Goal: Task Accomplishment & Management: Manage account settings

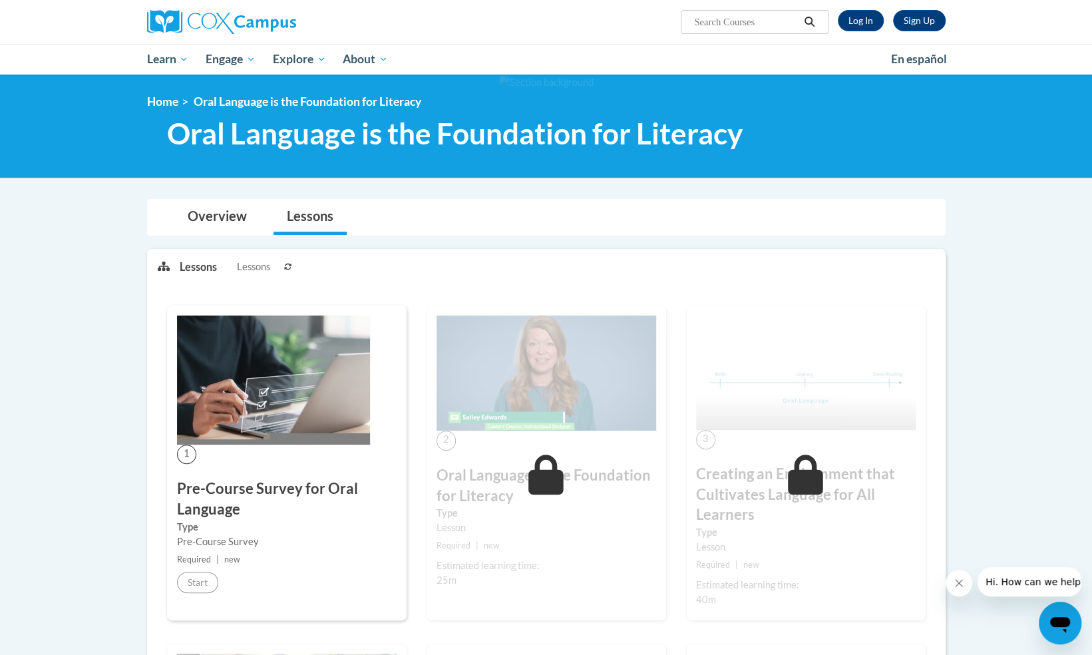
click at [459, 29] on div "Sign Up Log In Search Search..." at bounding box center [683, 17] width 546 height 34
click at [864, 21] on link "Log In" at bounding box center [861, 20] width 46 height 21
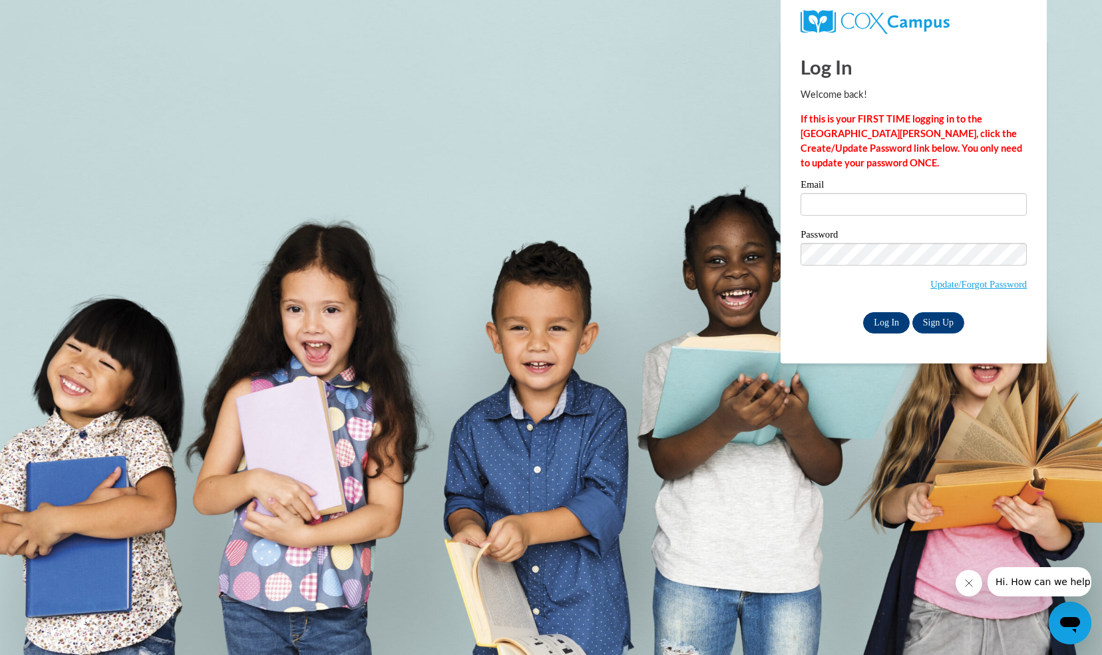
type input "[EMAIL_ADDRESS][DOMAIN_NAME]"
click at [884, 324] on input "Log In" at bounding box center [886, 322] width 47 height 21
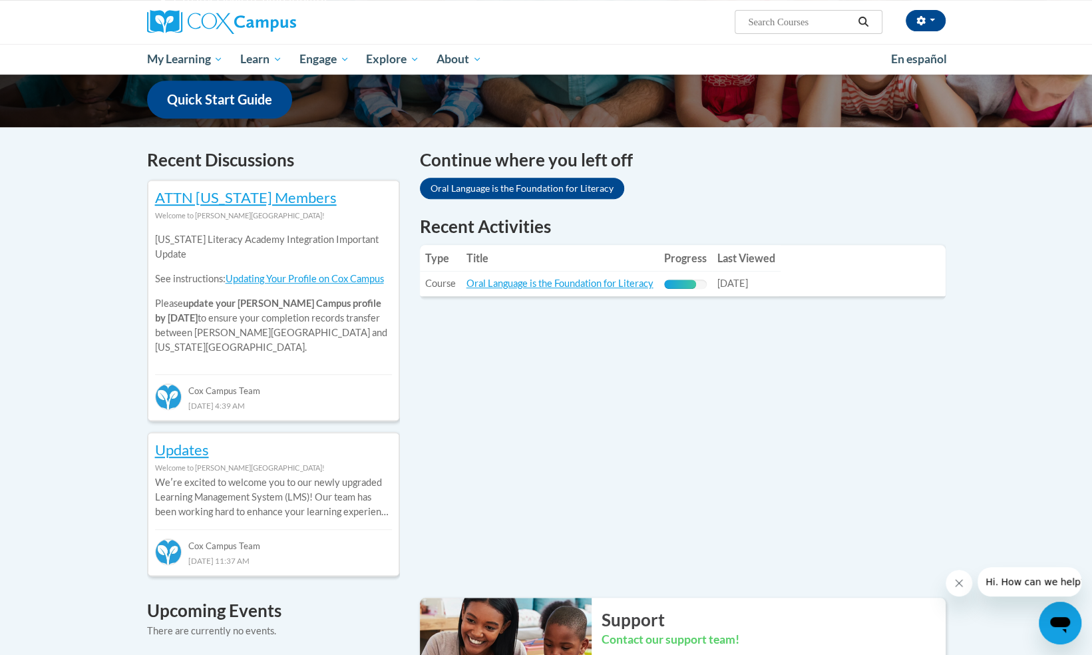
scroll to position [345, 0]
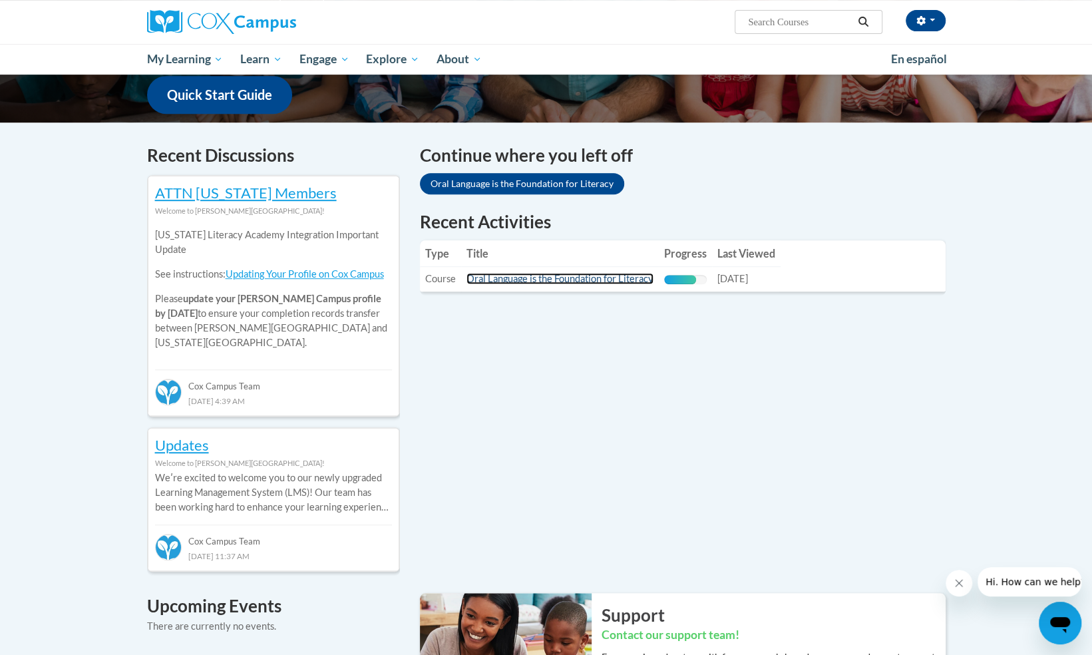
click at [553, 275] on link "Oral Language is the Foundation for Literacy" at bounding box center [560, 278] width 187 height 11
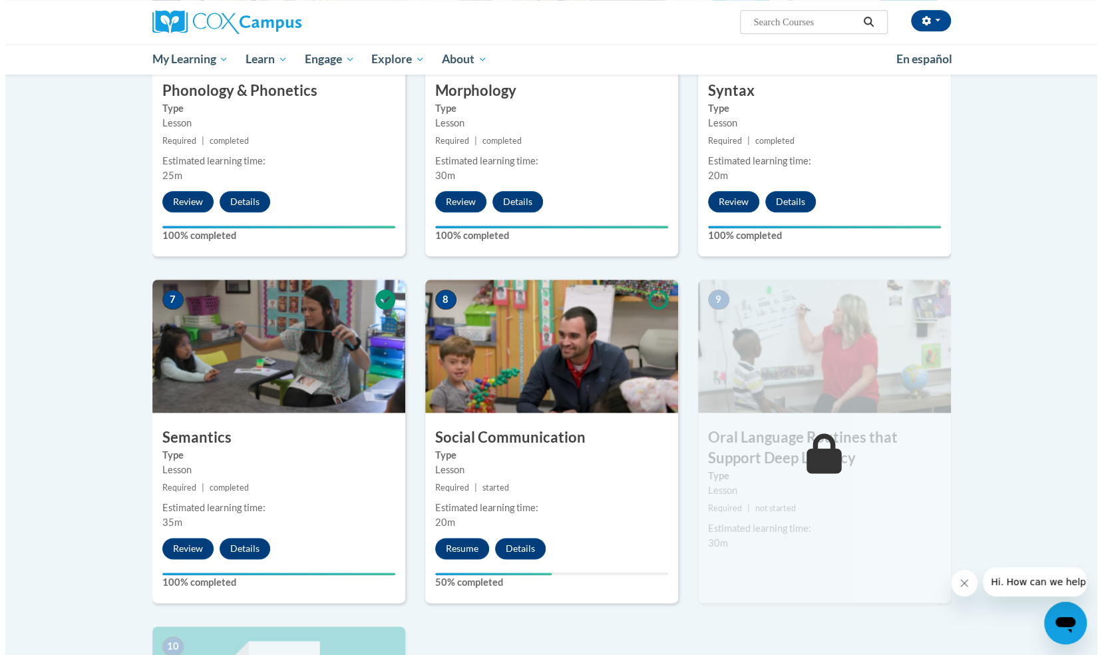
scroll to position [809, 0]
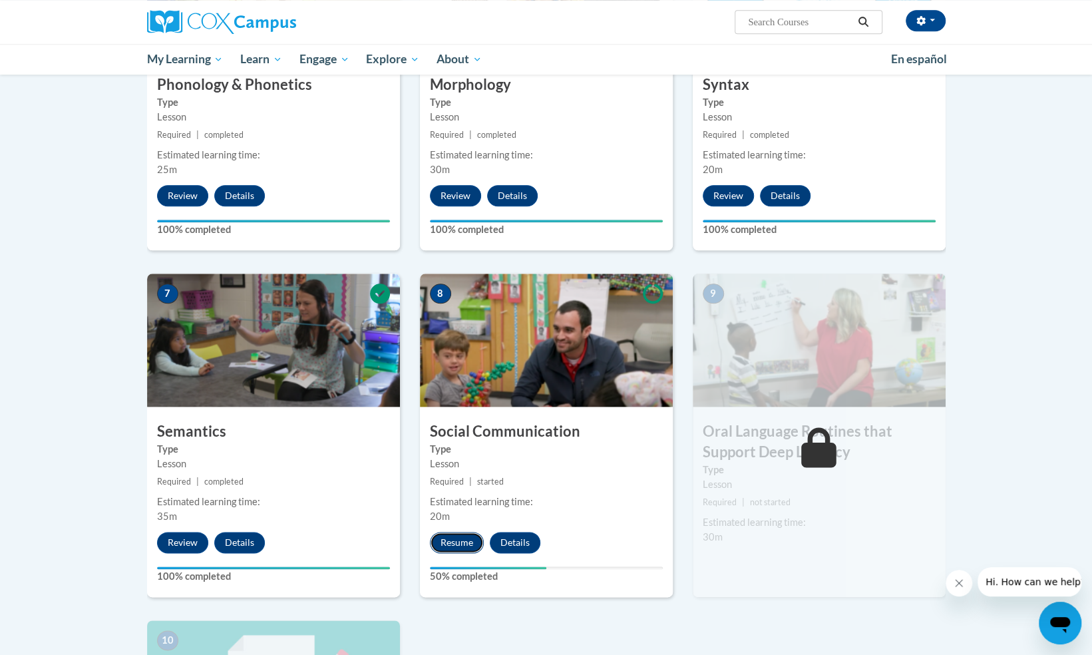
click at [443, 542] on button "Resume" at bounding box center [457, 542] width 54 height 21
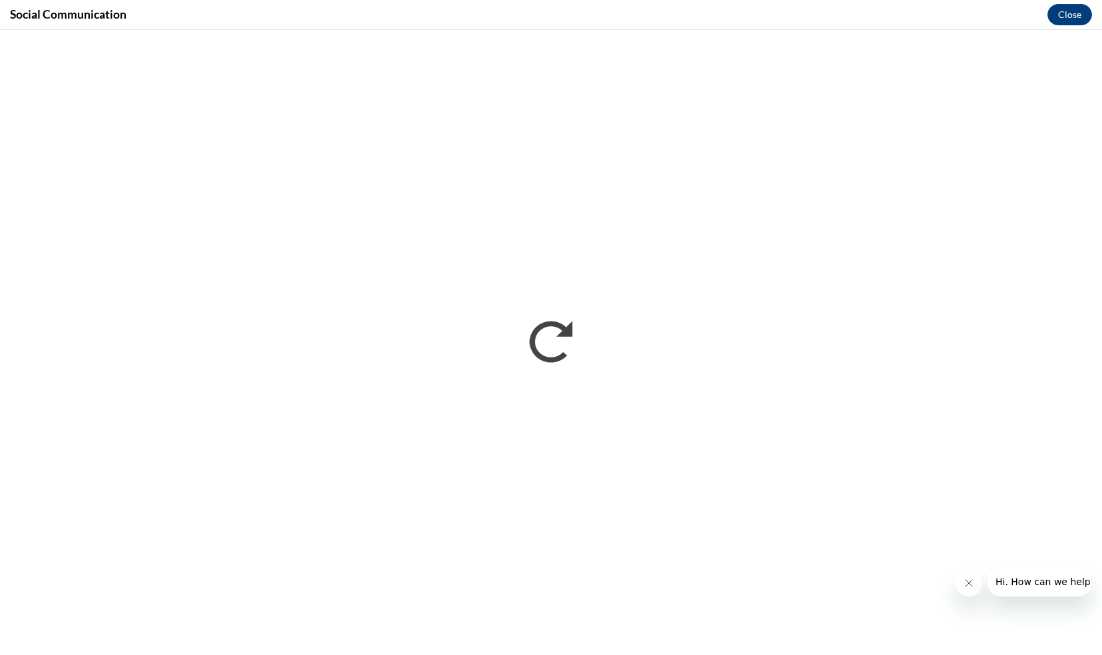
scroll to position [0, 0]
